Goal: Information Seeking & Learning: Learn about a topic

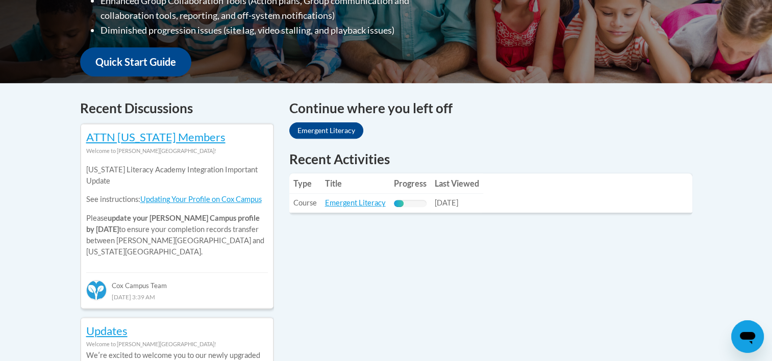
scroll to position [354, 0]
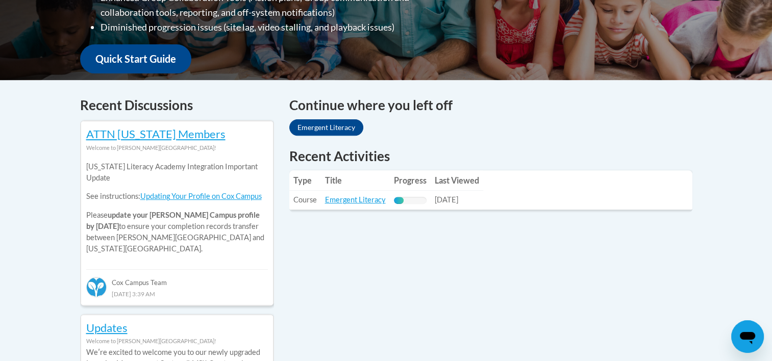
drag, startPoint x: 367, startPoint y: 132, endPoint x: 326, endPoint y: 128, distance: 40.5
click at [326, 128] on div "Continue where you left off Emergent Literacy" at bounding box center [490, 117] width 403 height 44
click at [326, 128] on link "Emergent Literacy" at bounding box center [326, 127] width 74 height 16
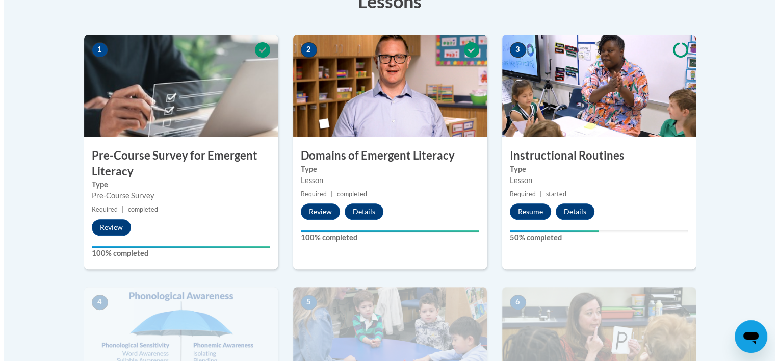
scroll to position [308, 0]
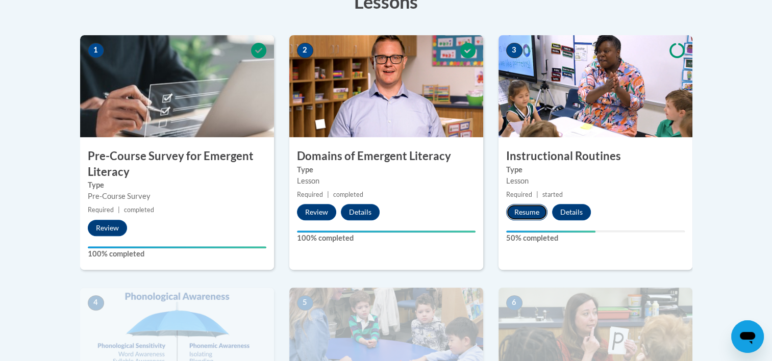
click at [521, 210] on button "Resume" at bounding box center [526, 212] width 41 height 16
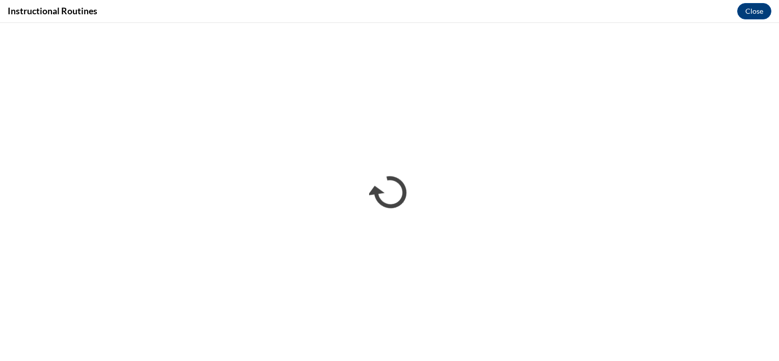
scroll to position [0, 0]
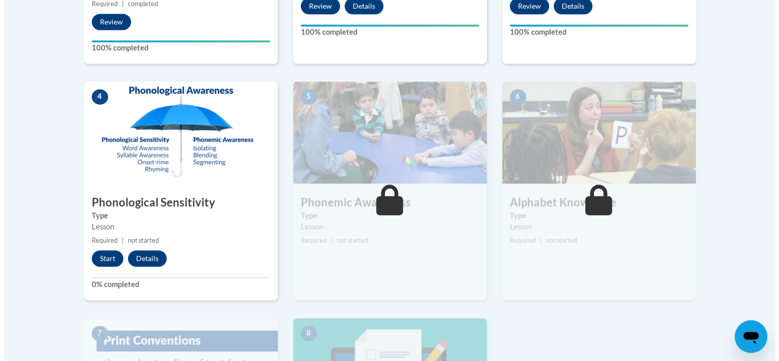
scroll to position [514, 0]
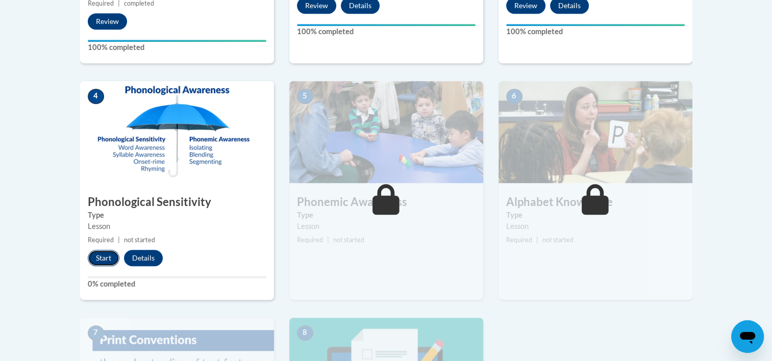
click at [90, 256] on button "Start" at bounding box center [104, 258] width 32 height 16
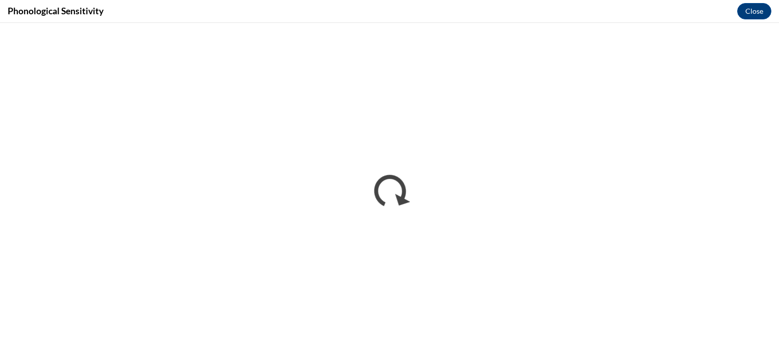
scroll to position [0, 0]
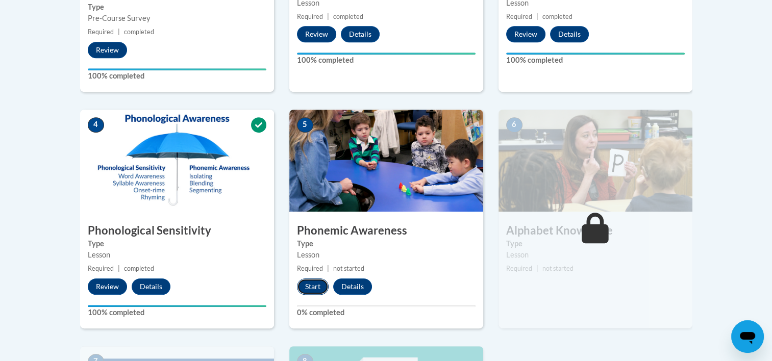
click at [311, 284] on button "Start" at bounding box center [313, 287] width 32 height 16
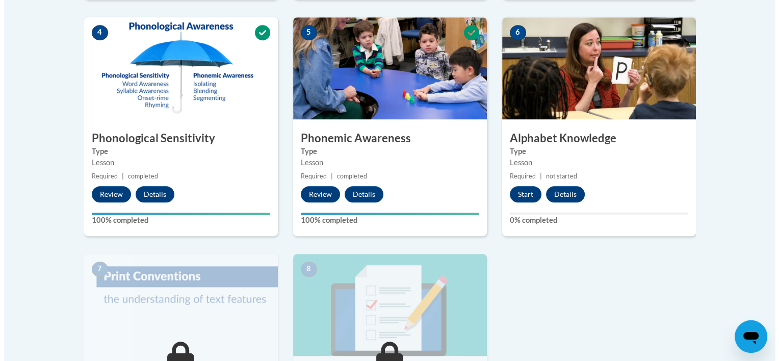
scroll to position [575, 0]
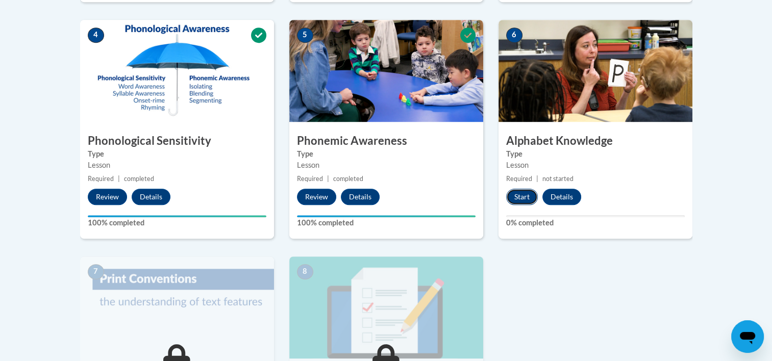
click at [524, 193] on button "Start" at bounding box center [522, 197] width 32 height 16
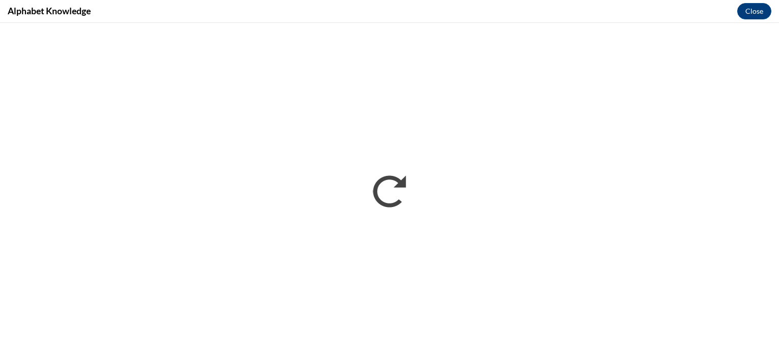
scroll to position [0, 0]
